Goal: Task Accomplishment & Management: Complete application form

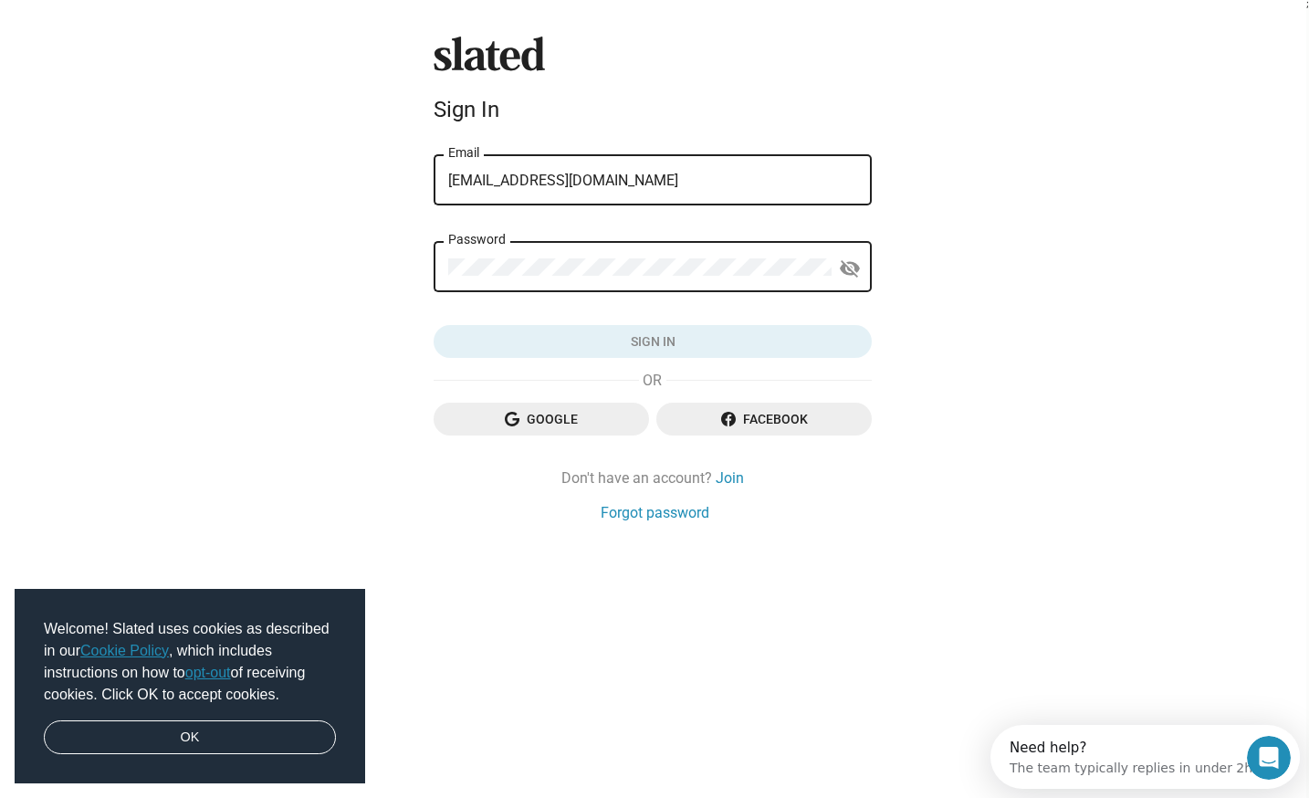
type input "[EMAIL_ADDRESS][DOMAIN_NAME]"
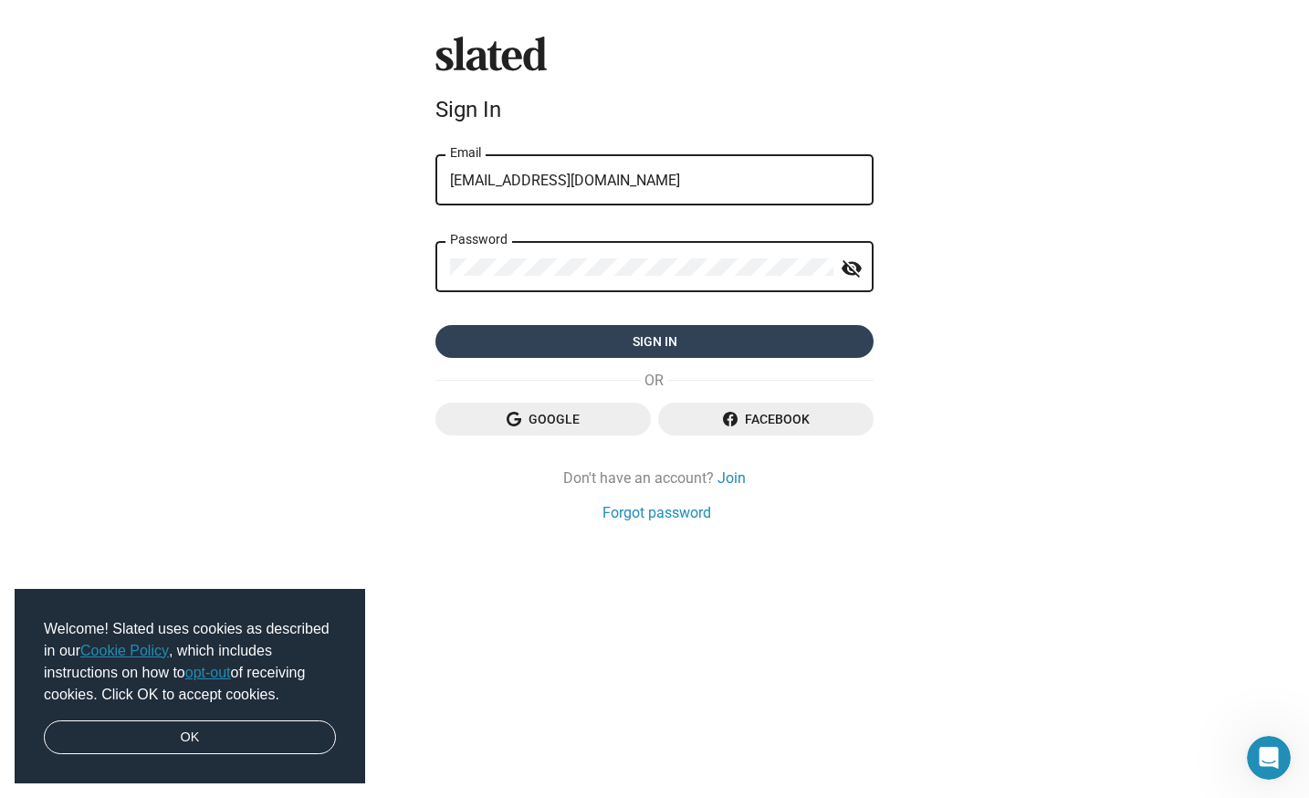
click at [706, 345] on span "Sign in" at bounding box center [654, 341] width 409 height 33
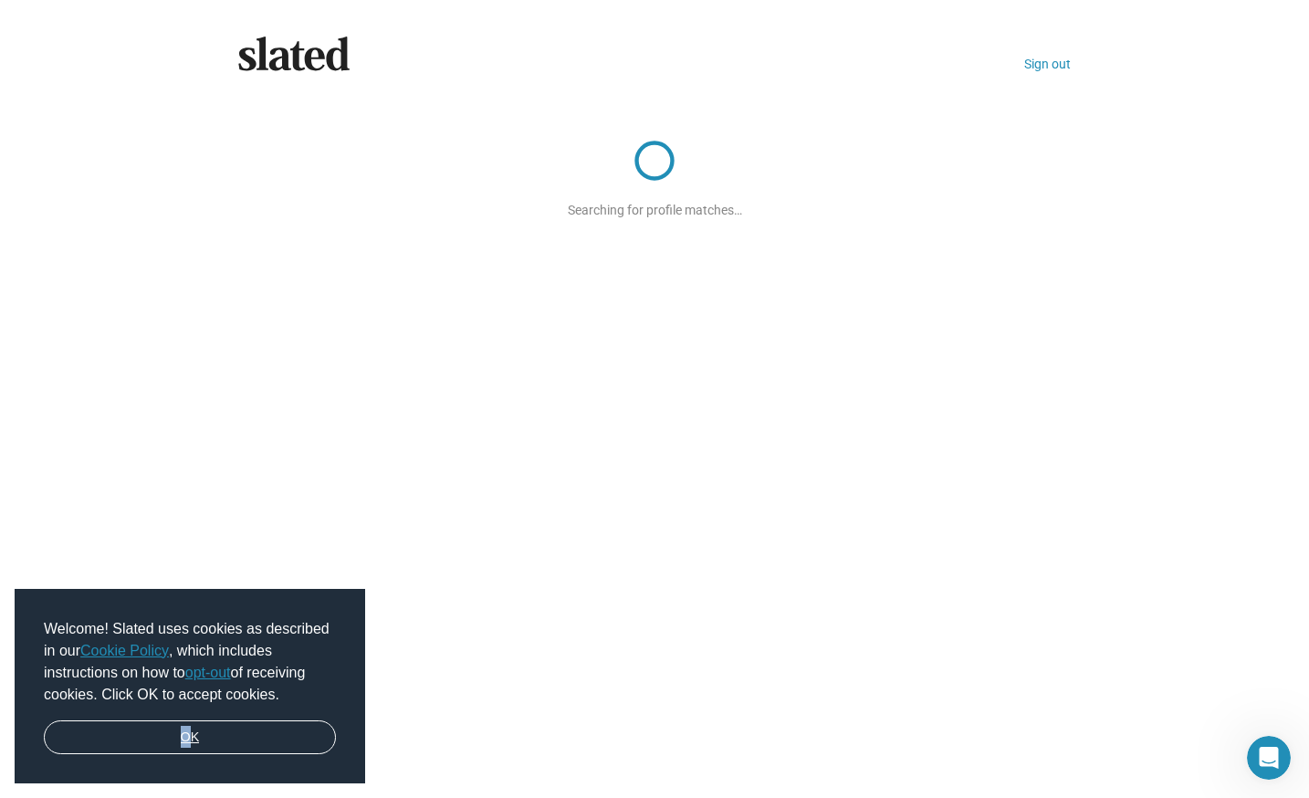
click at [193, 738] on link "OK" at bounding box center [190, 737] width 292 height 35
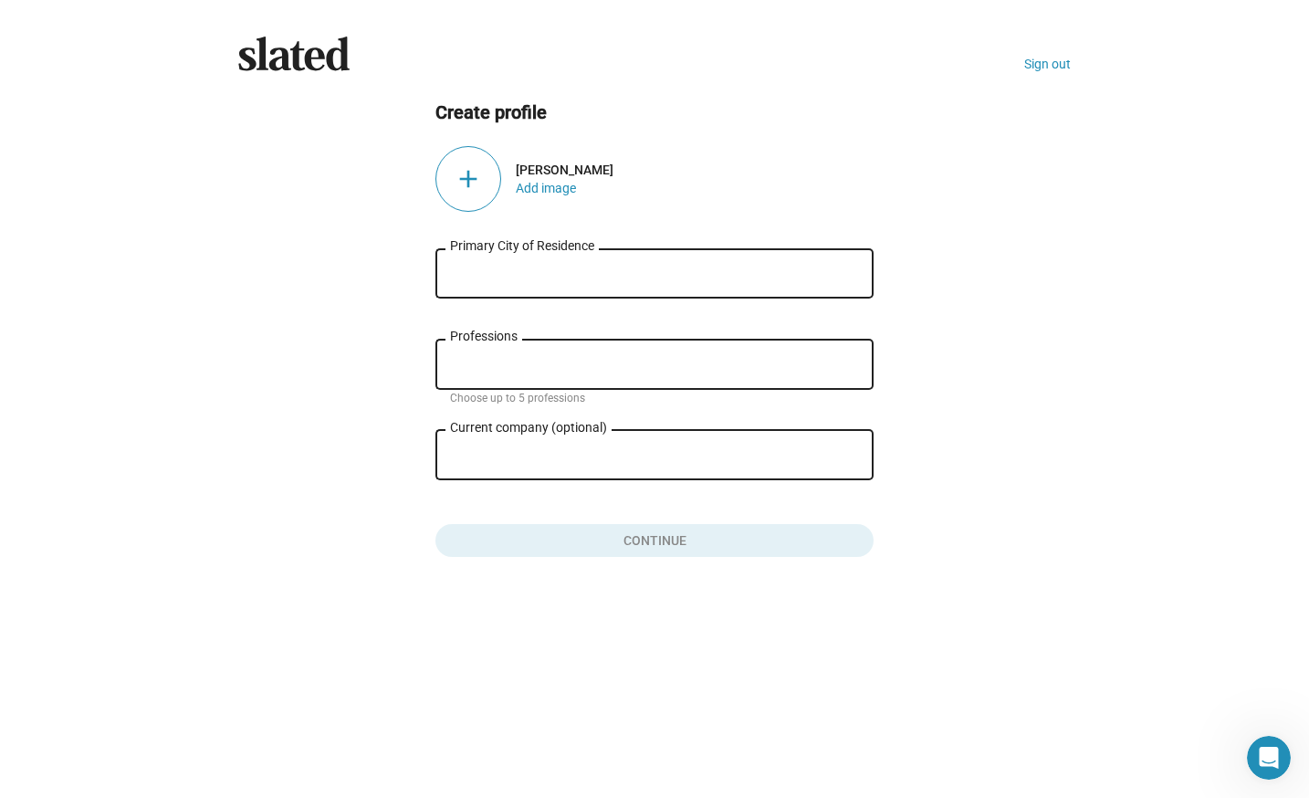
click at [492, 273] on input "Primary City of Residence" at bounding box center [654, 274] width 409 height 16
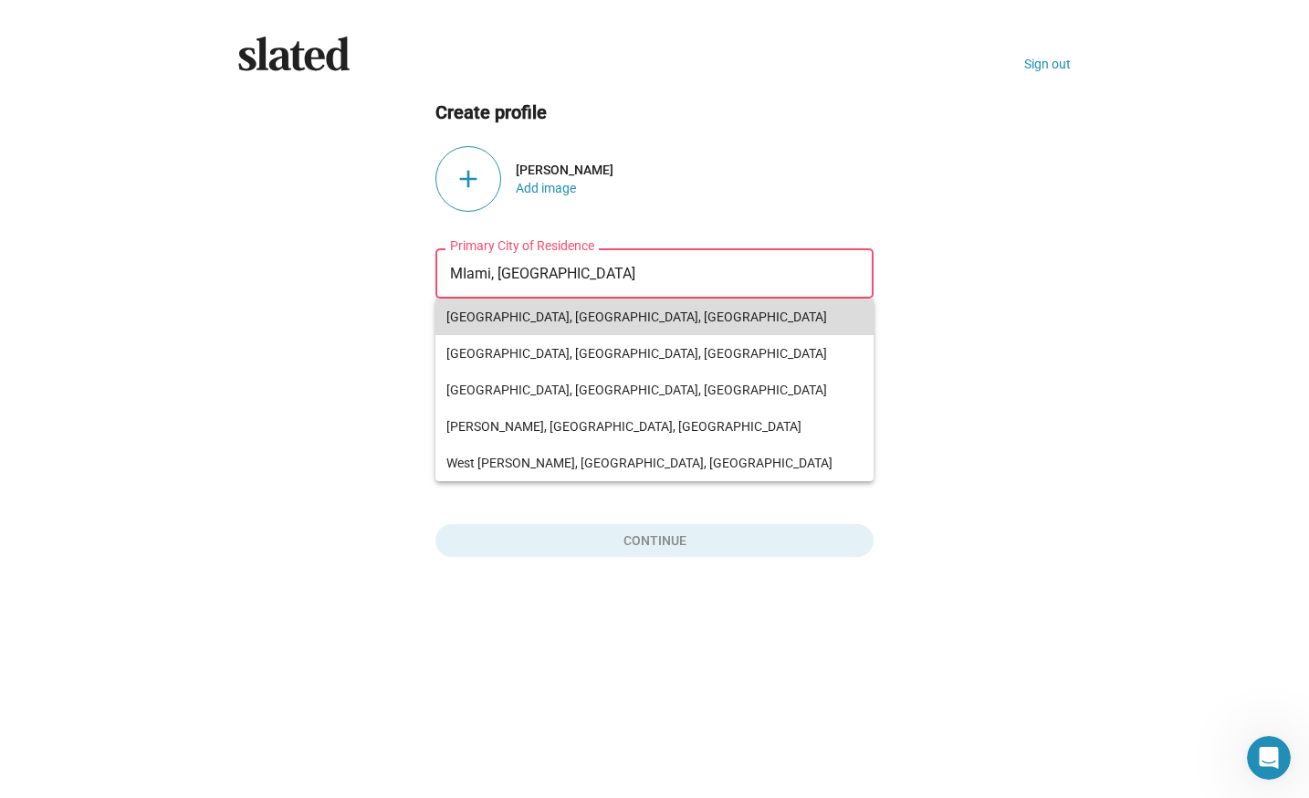
click at [488, 322] on span "[GEOGRAPHIC_DATA], [GEOGRAPHIC_DATA], [GEOGRAPHIC_DATA]" at bounding box center [654, 316] width 416 height 37
type input "[GEOGRAPHIC_DATA], [GEOGRAPHIC_DATA], [GEOGRAPHIC_DATA]"
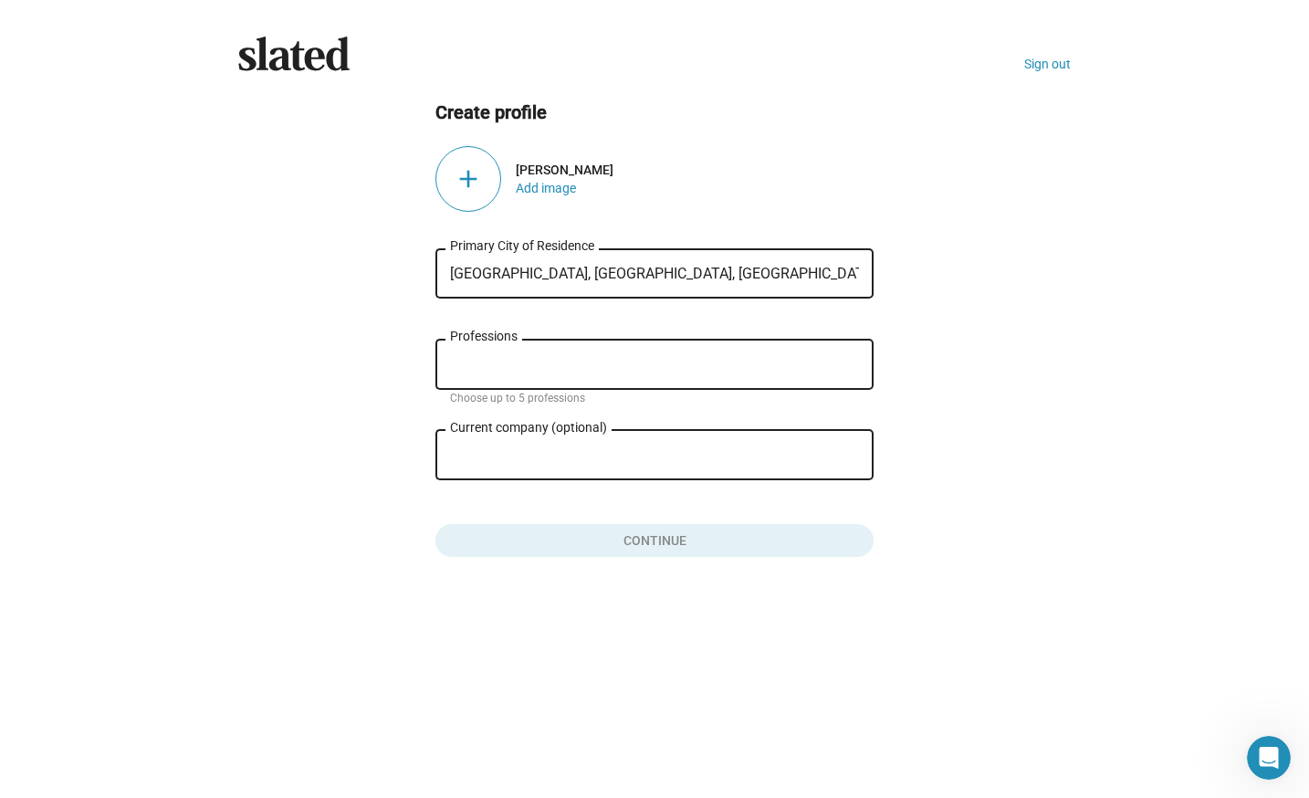
click at [530, 352] on div "Professions" at bounding box center [654, 363] width 409 height 54
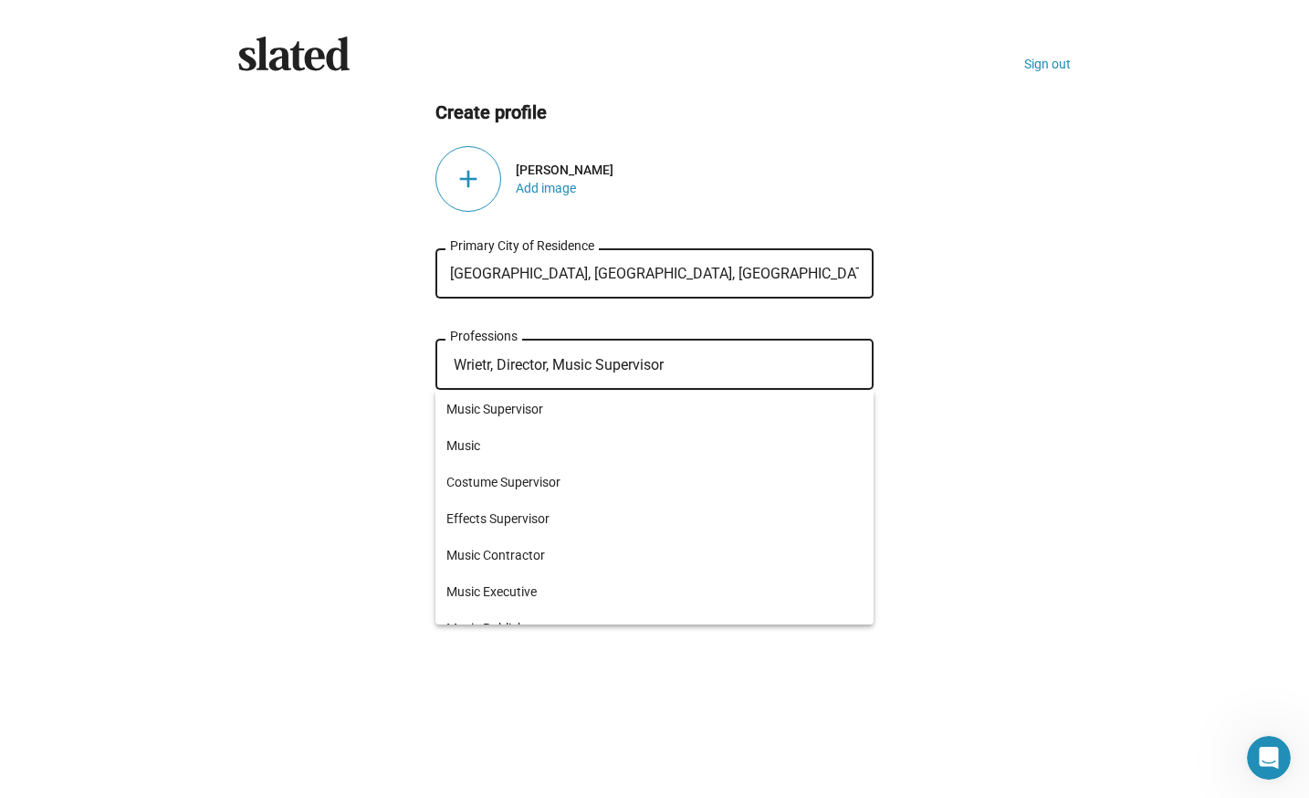
click at [488, 362] on input "Wrietr, Director, Music Supervisor" at bounding box center [658, 365] width 409 height 16
drag, startPoint x: 678, startPoint y: 366, endPoint x: 594, endPoint y: 365, distance: 84.0
click at [599, 366] on input "Writer, Director, Music Supervisor" at bounding box center [658, 365] width 409 height 16
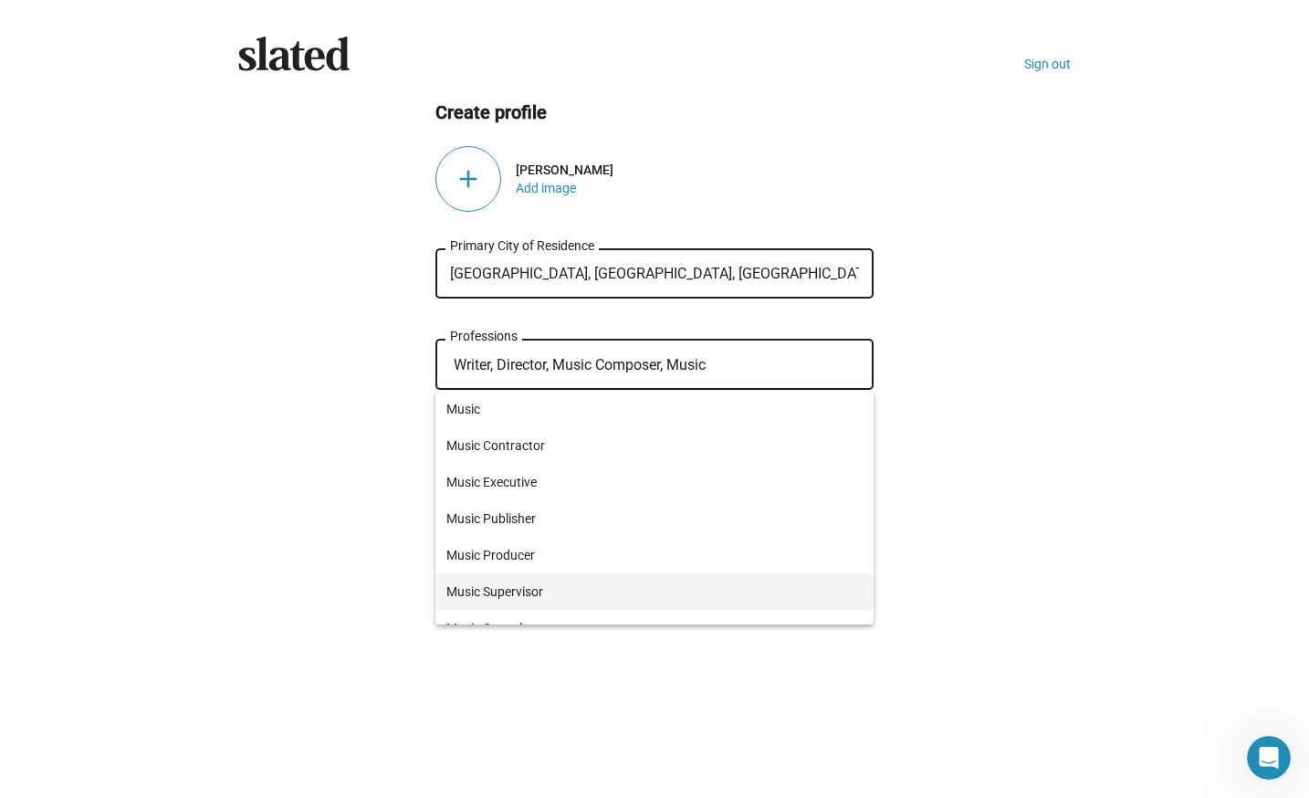
type input "Writer, Director, Music Composer, Music"
click at [549, 601] on span "Music Supervisor" at bounding box center [654, 591] width 416 height 37
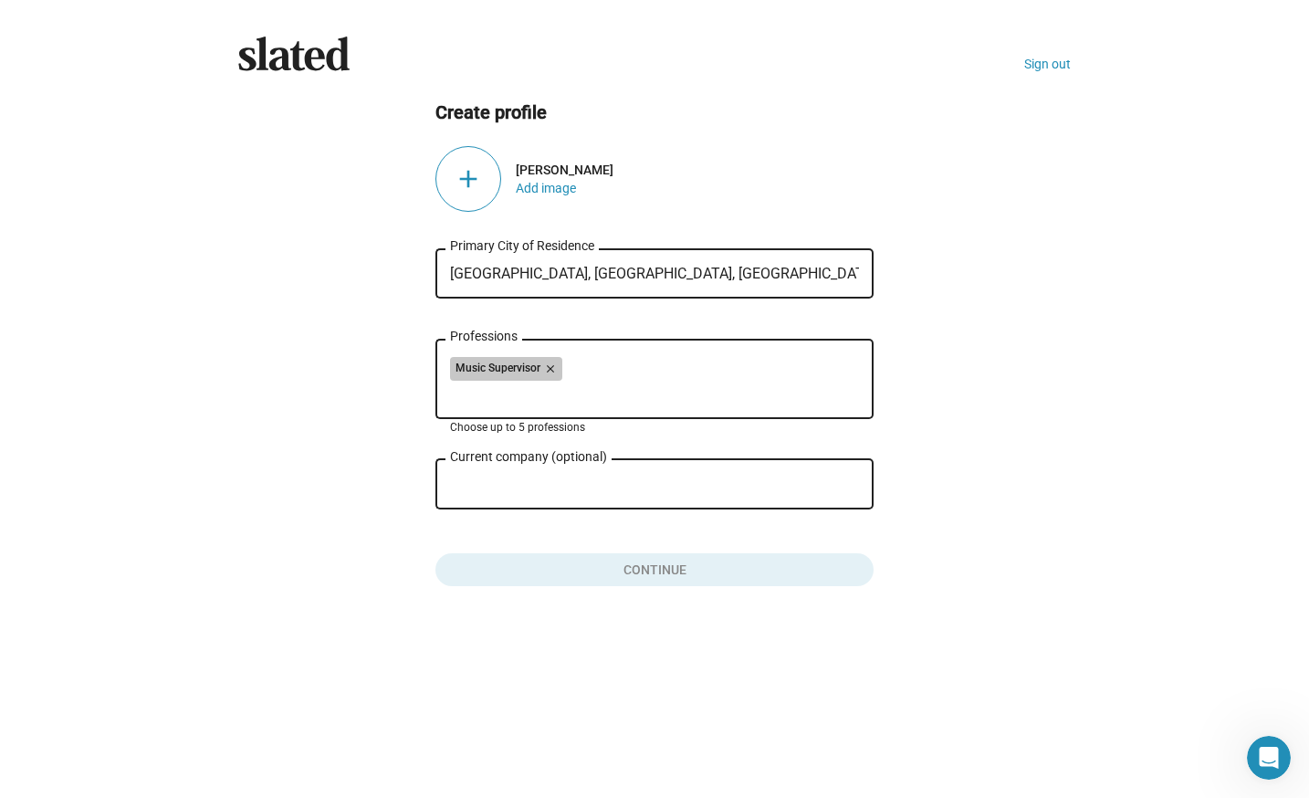
click at [647, 374] on div "Music Supervisor close" at bounding box center [654, 371] width 409 height 29
click at [459, 374] on mat-chip "Music Supervisor close" at bounding box center [506, 369] width 112 height 24
click at [551, 373] on mat-icon "close" at bounding box center [548, 368] width 16 height 16
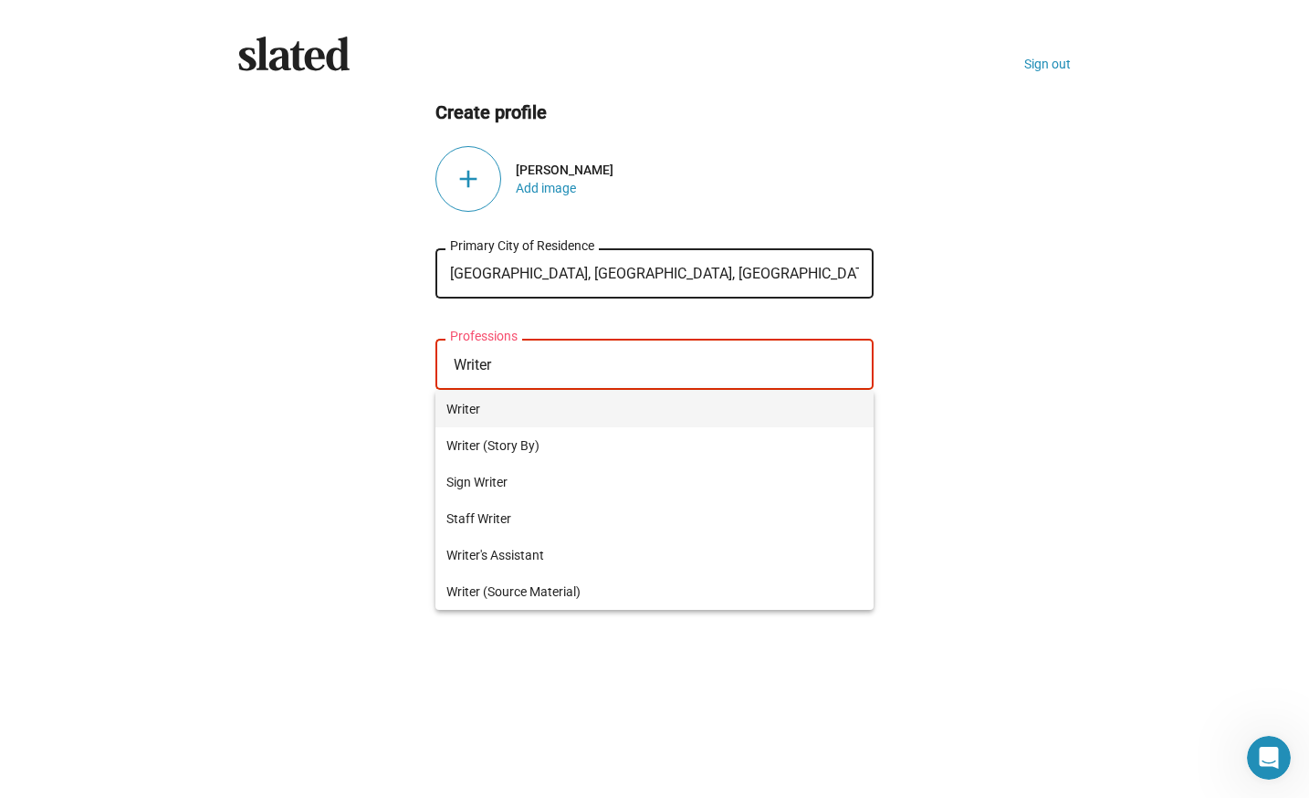
type input "Writer"
click at [454, 403] on span "Writer" at bounding box center [654, 409] width 416 height 37
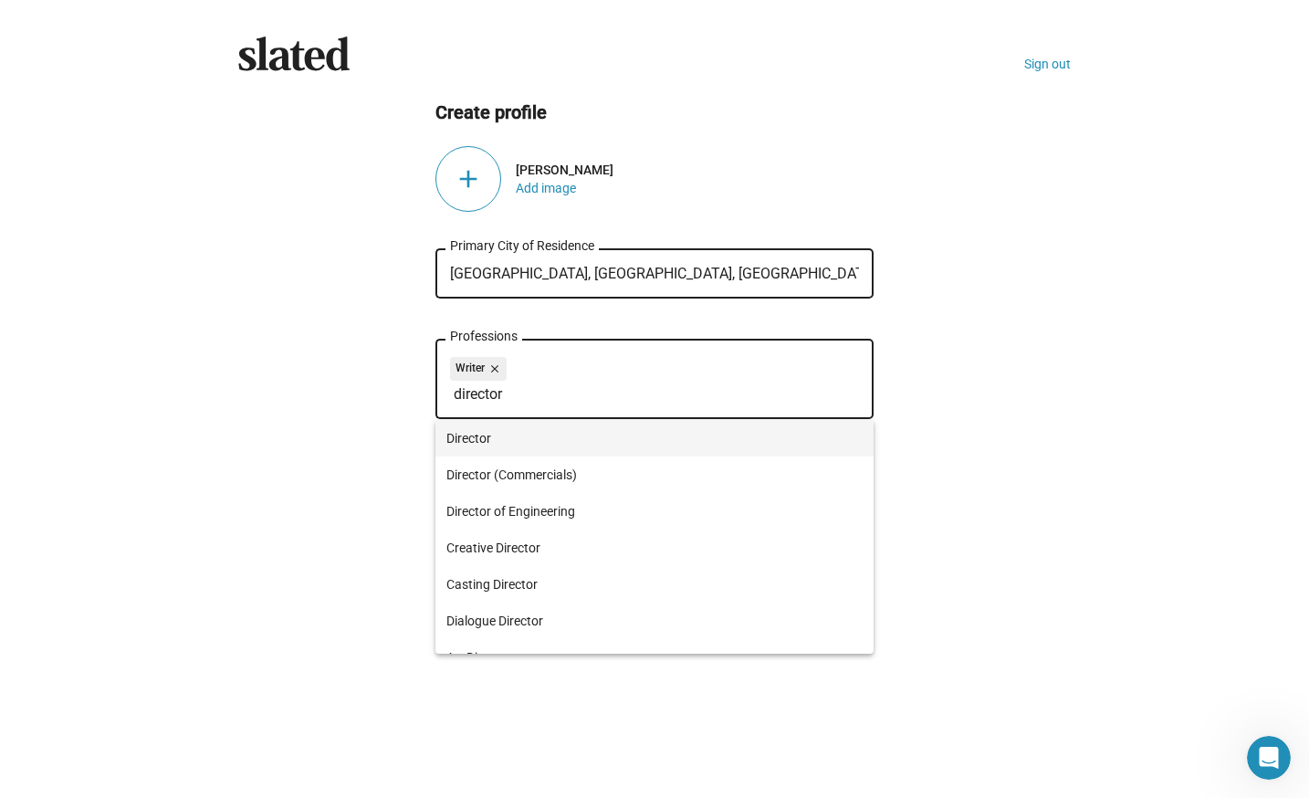
type input "director"
click at [490, 431] on span "Director" at bounding box center [654, 438] width 416 height 37
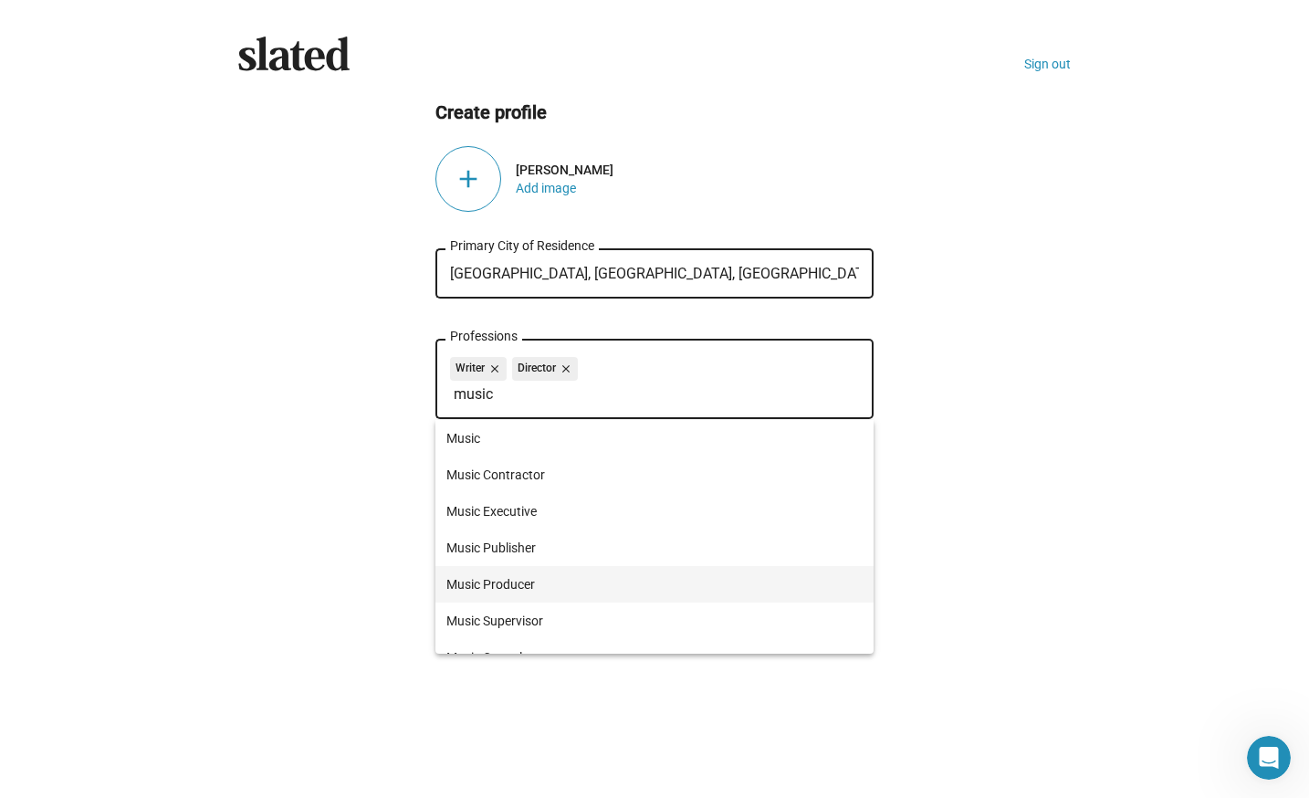
type input "music"
click at [517, 579] on span "Music Producer" at bounding box center [654, 584] width 416 height 37
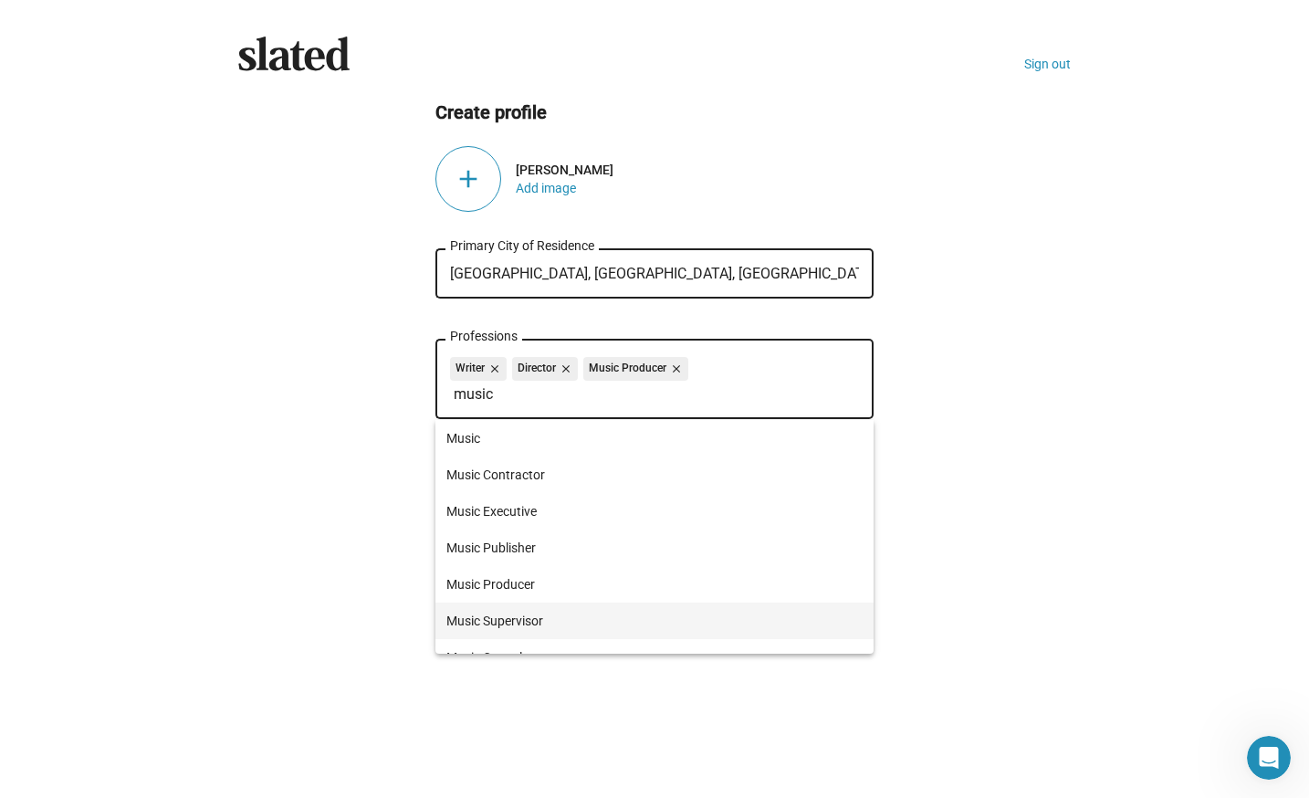
type input "music"
click at [513, 621] on span "Music Supervisor" at bounding box center [654, 620] width 416 height 37
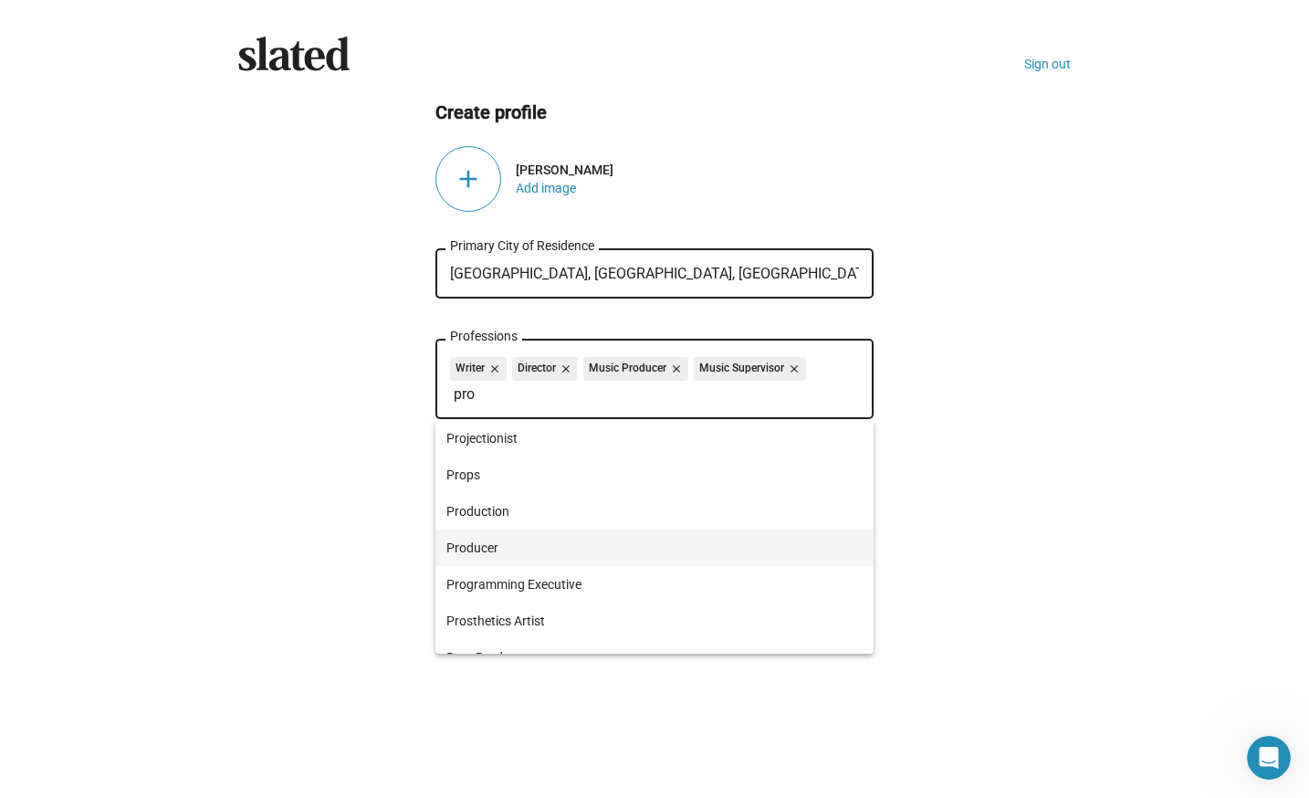
type input "pro"
click at [471, 546] on span "Producer" at bounding box center [654, 547] width 416 height 37
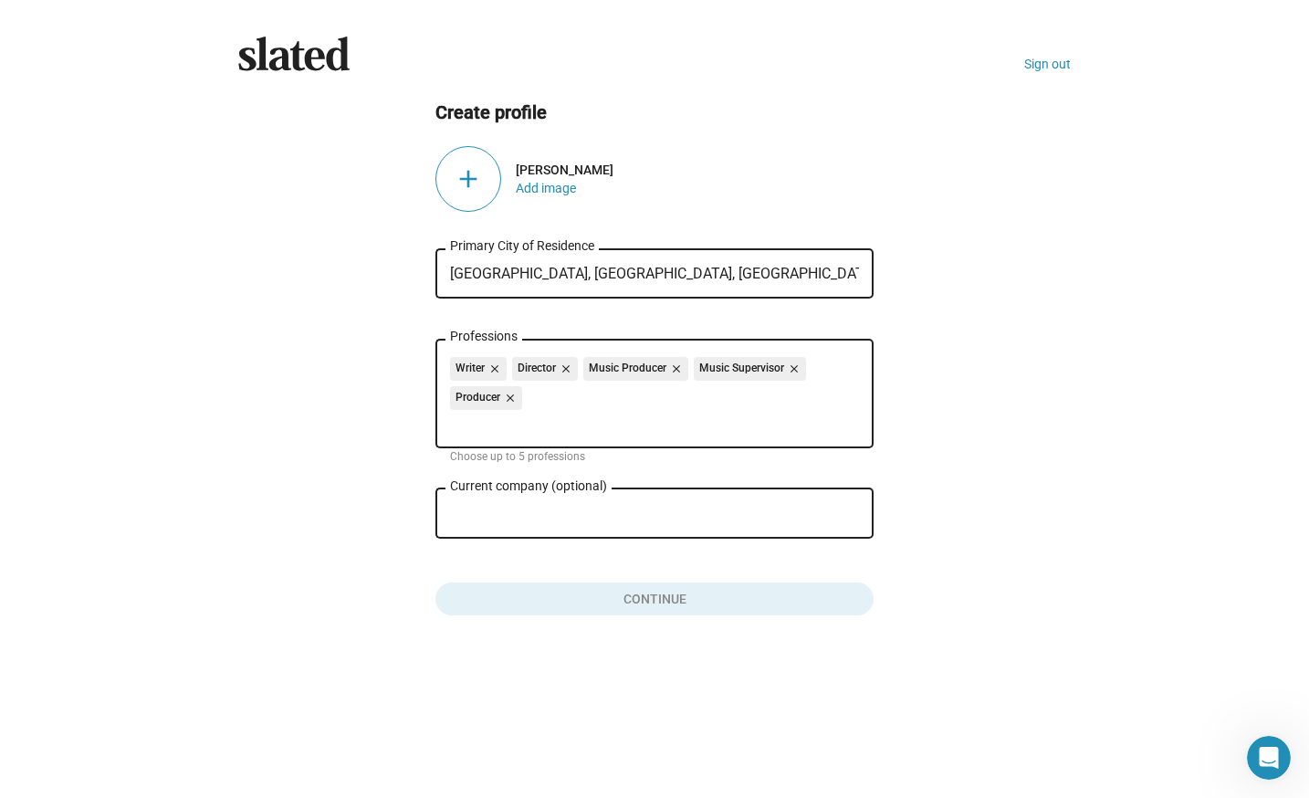
click at [491, 518] on input "Current company (optional)" at bounding box center [641, 514] width 383 height 16
type input "[PERSON_NAME]/[PERSON_NAME] Films"
click at [704, 590] on button "Click here to validate form" at bounding box center [654, 595] width 438 height 40
click at [469, 183] on div "add" at bounding box center [468, 179] width 66 height 66
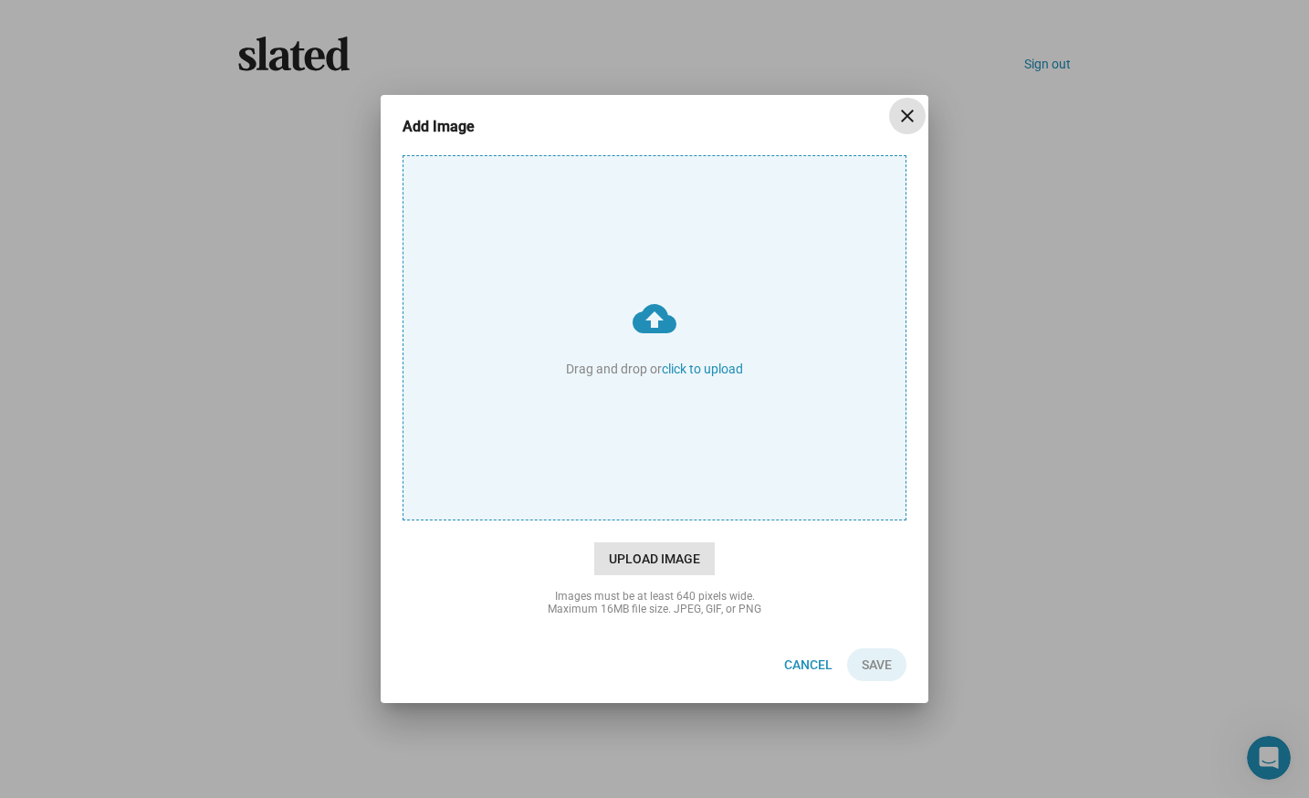
click at [655, 551] on span "Upload Image" at bounding box center [654, 558] width 120 height 33
click at [655, 519] on input "cloud_upload Drag and drop or click to upload" at bounding box center [654, 337] width 502 height 363
type input "C:\fakepath\01f2c848-227a-4557-a099-eee24ed9e5d8.JPG"
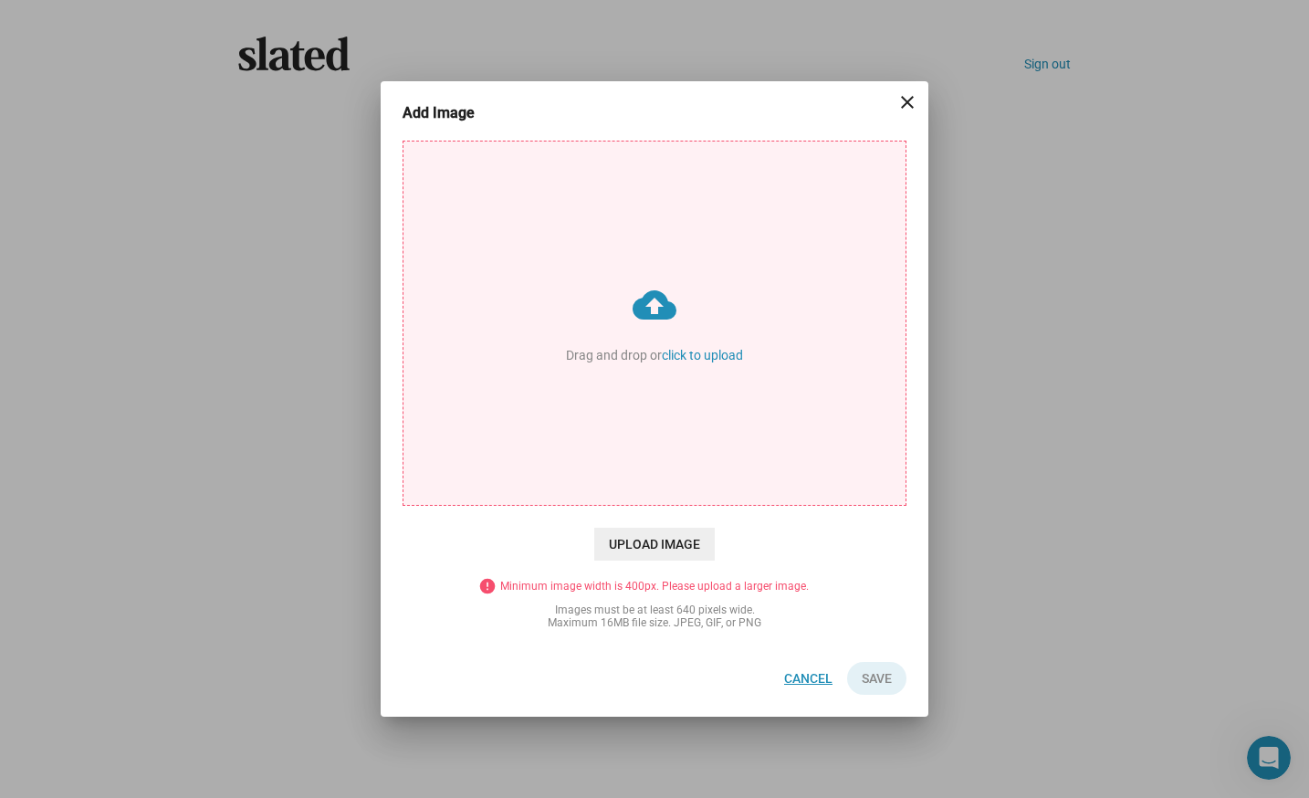
drag, startPoint x: 810, startPoint y: 673, endPoint x: 805, endPoint y: 665, distance: 9.9
click at [811, 673] on span "Cancel" at bounding box center [808, 678] width 48 height 33
